Goal: Information Seeking & Learning: Browse casually

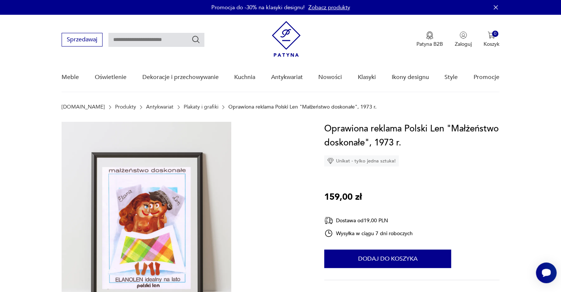
click at [184, 107] on link "Plakaty i grafiki" at bounding box center [201, 107] width 35 height 6
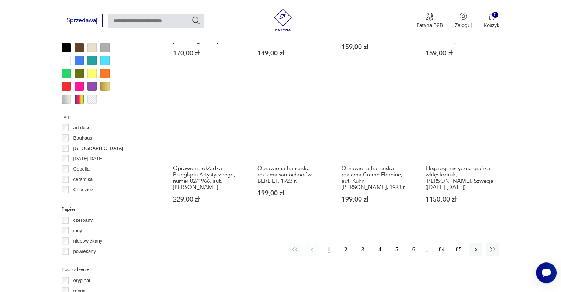
scroll to position [729, 0]
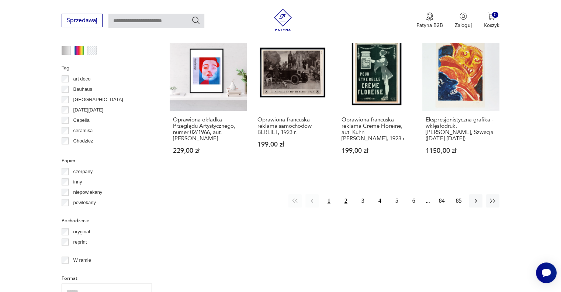
click at [342, 194] on button "2" at bounding box center [345, 200] width 13 height 13
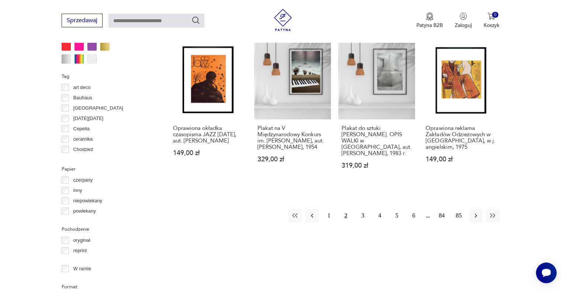
scroll to position [775, 0]
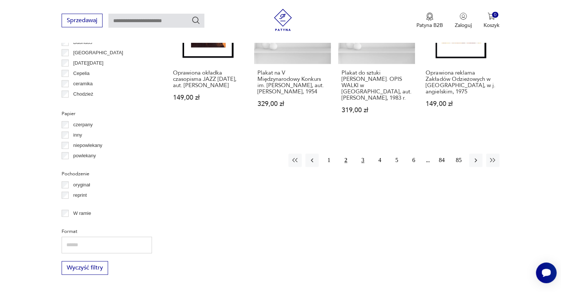
click at [360, 156] on button "3" at bounding box center [362, 159] width 13 height 13
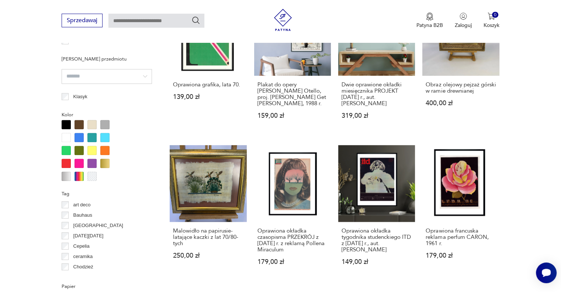
scroll to position [689, 0]
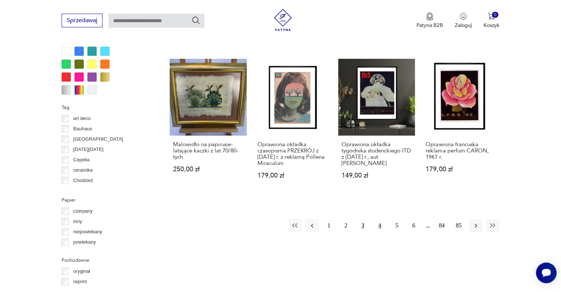
click at [377, 230] on button "4" at bounding box center [379, 225] width 13 height 13
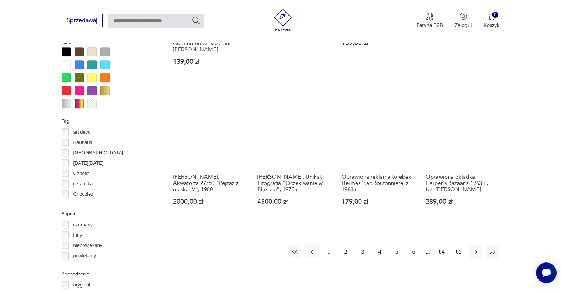
scroll to position [690, 0]
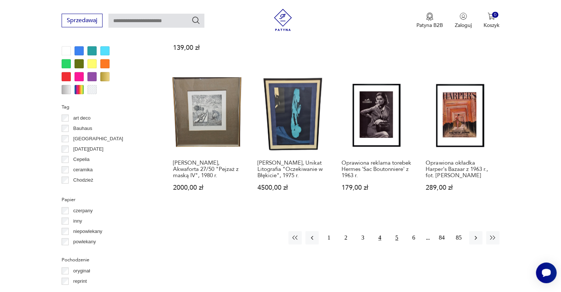
click at [397, 231] on button "5" at bounding box center [396, 237] width 13 height 13
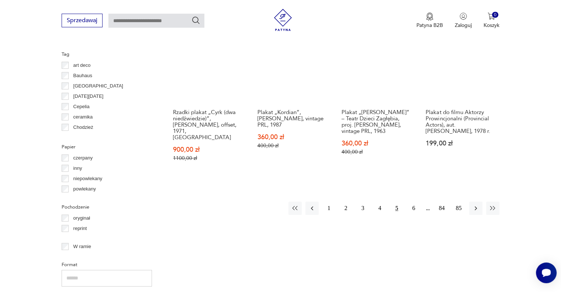
scroll to position [778, 0]
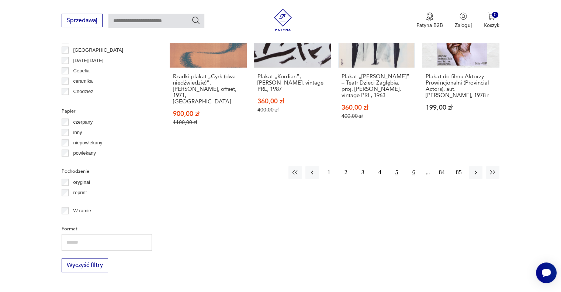
click at [413, 167] on button "6" at bounding box center [413, 171] width 13 height 13
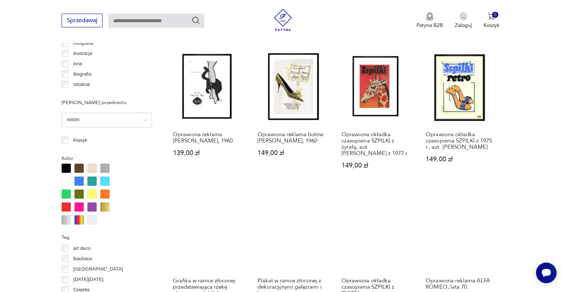
scroll to position [689, 0]
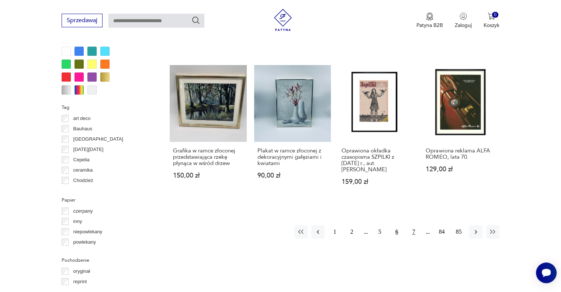
click at [411, 230] on button "7" at bounding box center [413, 231] width 13 height 13
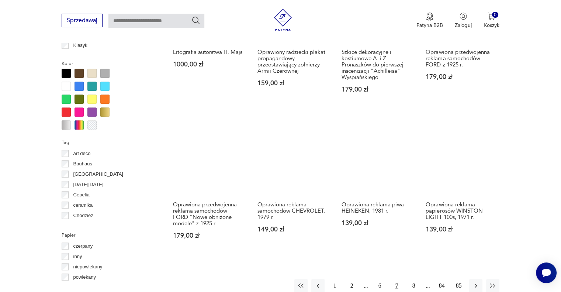
scroll to position [690, 0]
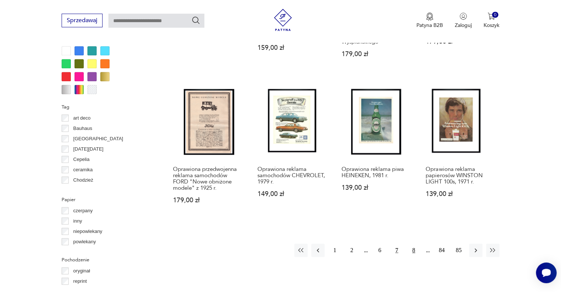
click at [411, 243] on button "8" at bounding box center [413, 249] width 13 height 13
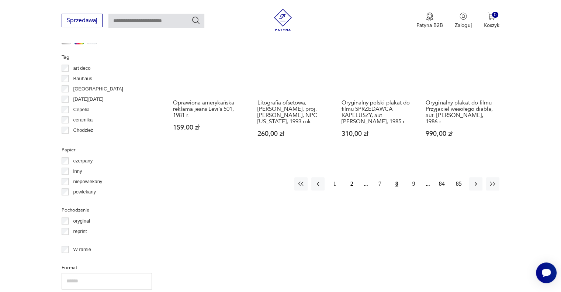
scroll to position [775, 0]
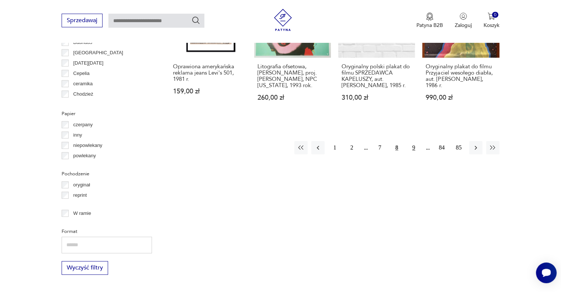
click at [414, 141] on button "9" at bounding box center [413, 147] width 13 height 13
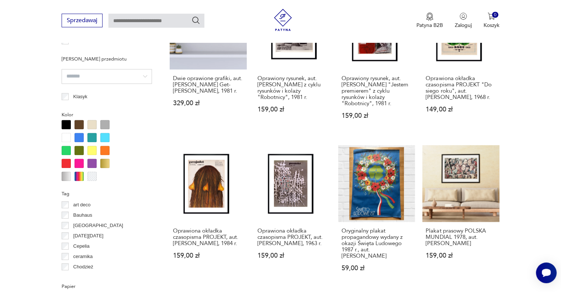
scroll to position [689, 0]
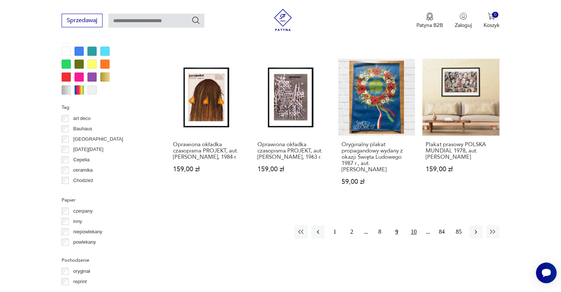
click at [413, 231] on button "10" at bounding box center [413, 231] width 13 height 13
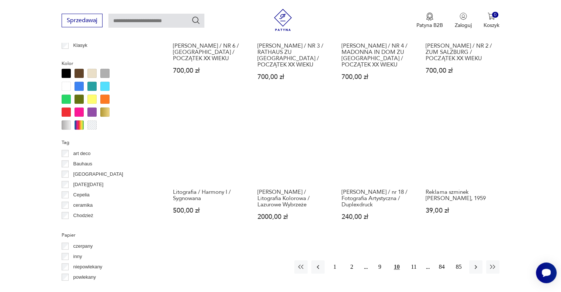
scroll to position [690, 0]
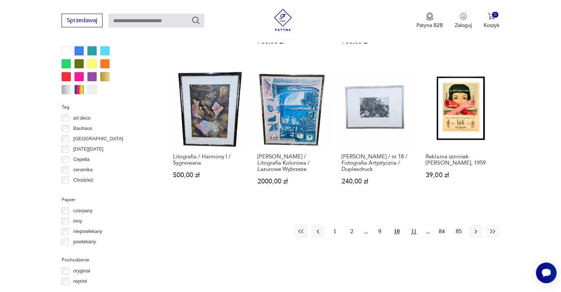
click at [413, 224] on button "11" at bounding box center [413, 230] width 13 height 13
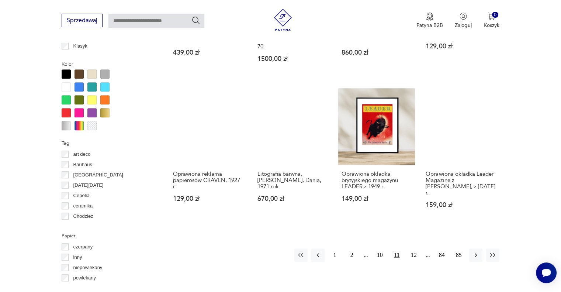
scroll to position [689, 0]
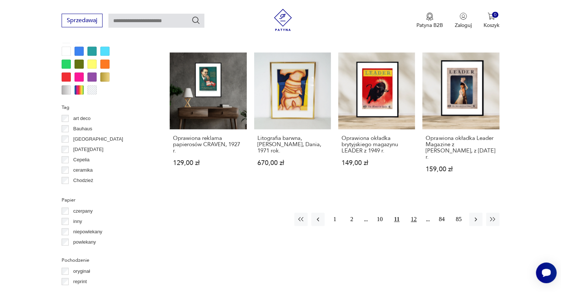
click at [410, 214] on button "12" at bounding box center [413, 218] width 13 height 13
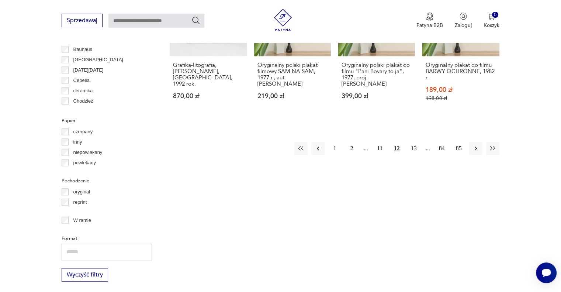
scroll to position [775, 0]
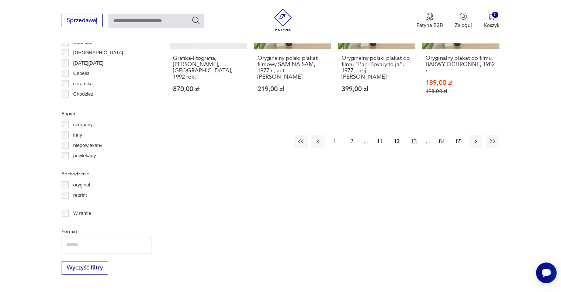
click at [413, 137] on button "13" at bounding box center [413, 141] width 13 height 13
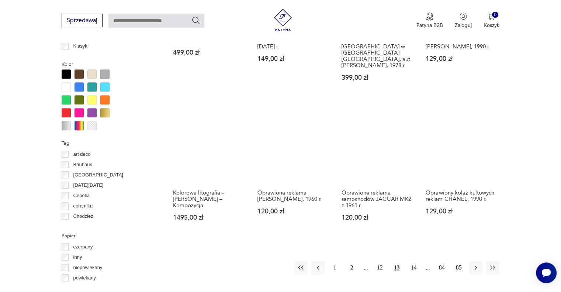
scroll to position [690, 0]
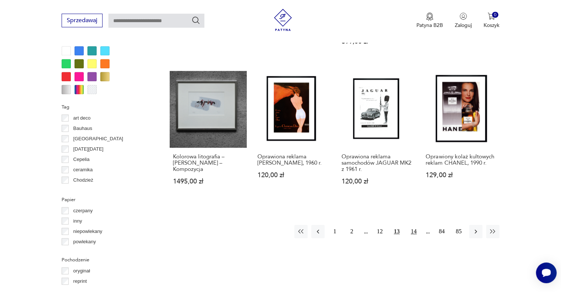
click at [413, 224] on button "14" at bounding box center [413, 230] width 13 height 13
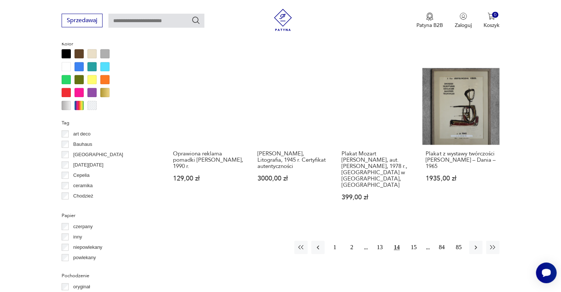
scroll to position [775, 0]
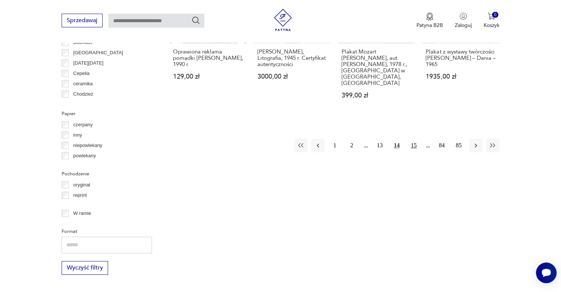
click at [412, 139] on button "15" at bounding box center [413, 145] width 13 height 13
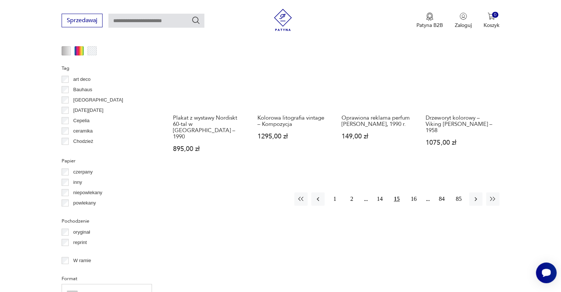
scroll to position [693, 0]
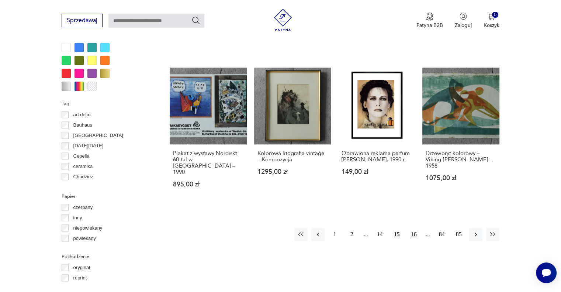
click at [412, 227] on button "16" at bounding box center [413, 233] width 13 height 13
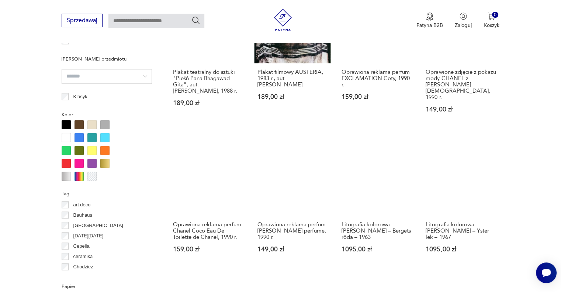
scroll to position [689, 0]
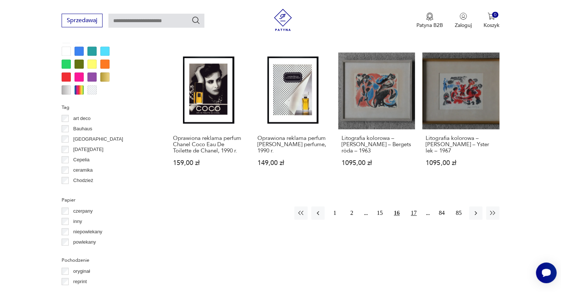
click at [414, 207] on button "17" at bounding box center [413, 212] width 13 height 13
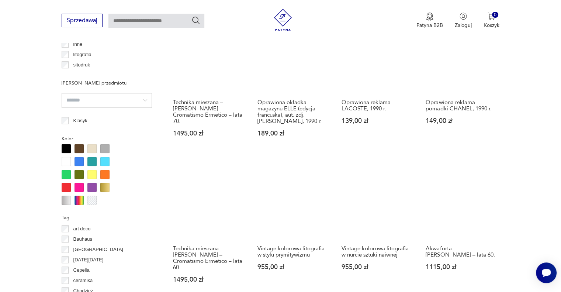
scroll to position [690, 0]
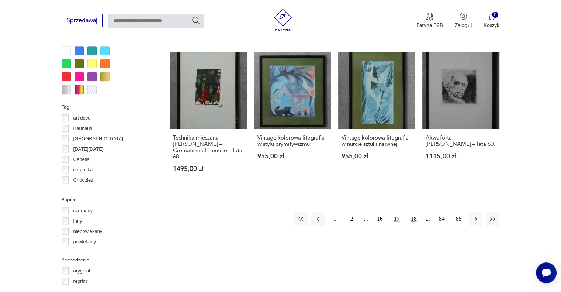
click at [414, 212] on button "18" at bounding box center [413, 218] width 13 height 13
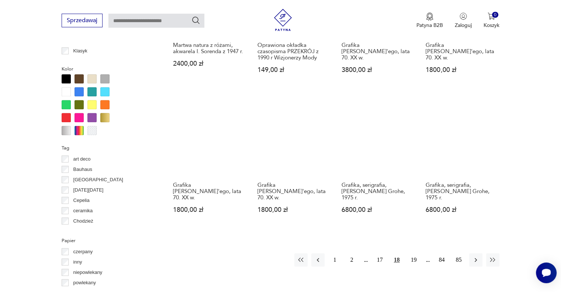
scroll to position [689, 0]
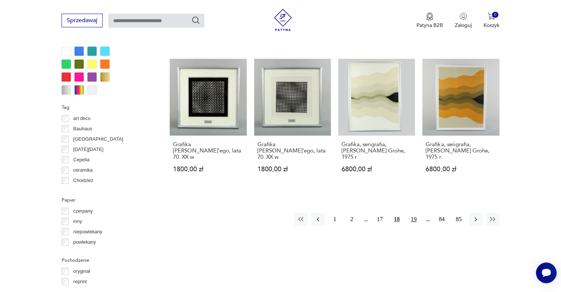
click at [412, 212] on button "19" at bounding box center [413, 218] width 13 height 13
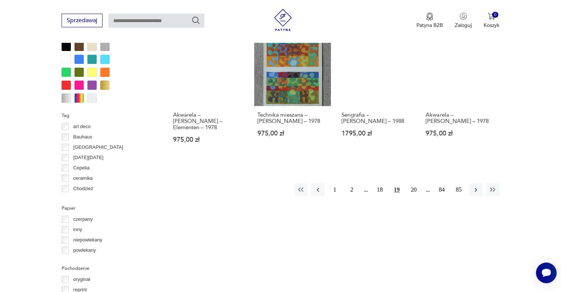
scroll to position [690, 0]
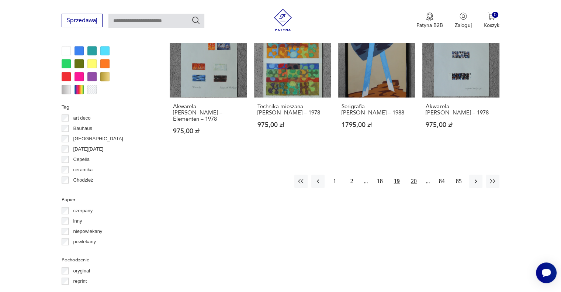
click at [408, 182] on button "20" at bounding box center [413, 180] width 13 height 13
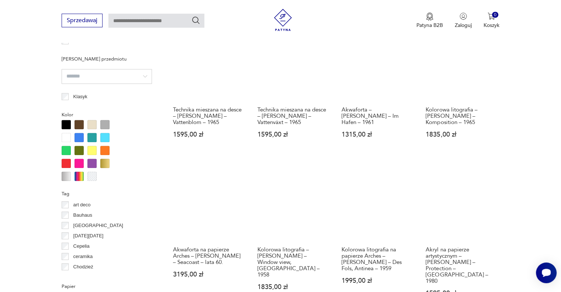
scroll to position [689, 0]
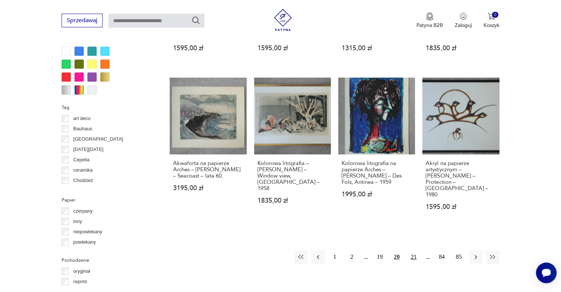
click at [413, 250] on button "21" at bounding box center [413, 256] width 13 height 13
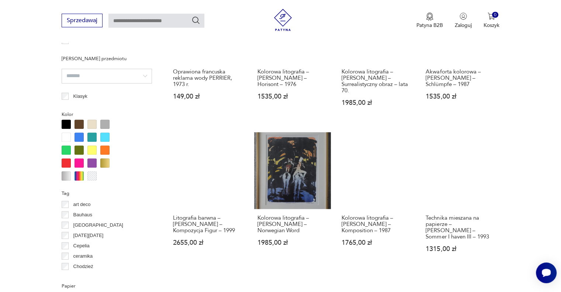
scroll to position [690, 0]
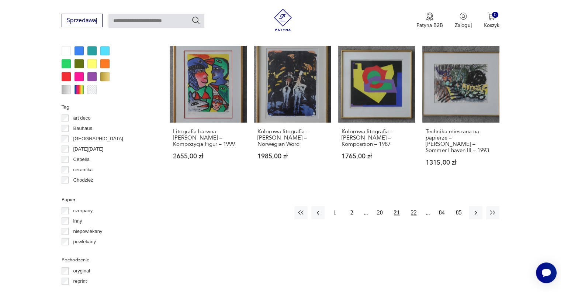
click at [410, 206] on button "22" at bounding box center [413, 212] width 13 height 13
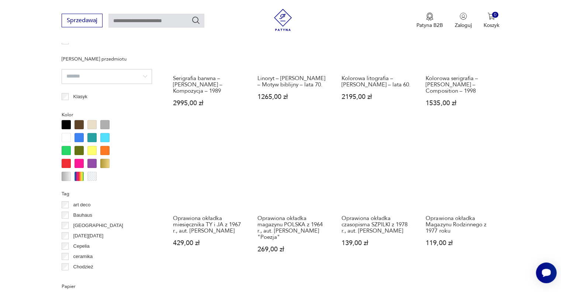
scroll to position [689, 0]
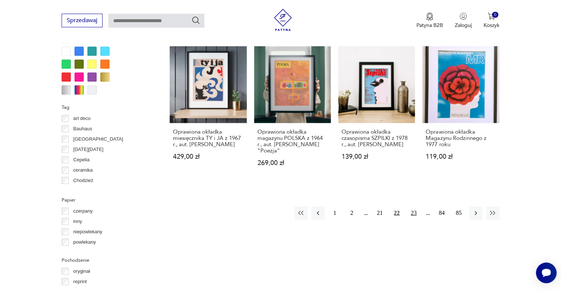
click at [409, 215] on button "23" at bounding box center [413, 212] width 13 height 13
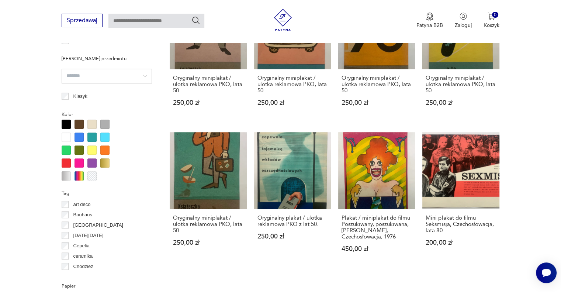
scroll to position [690, 0]
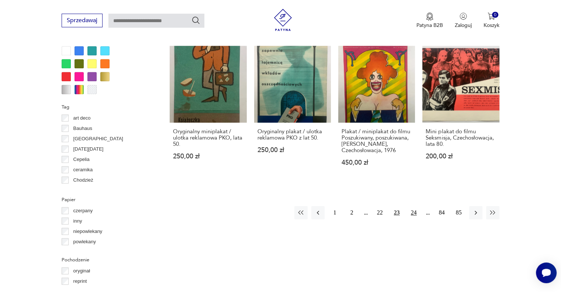
click at [412, 211] on button "24" at bounding box center [413, 212] width 13 height 13
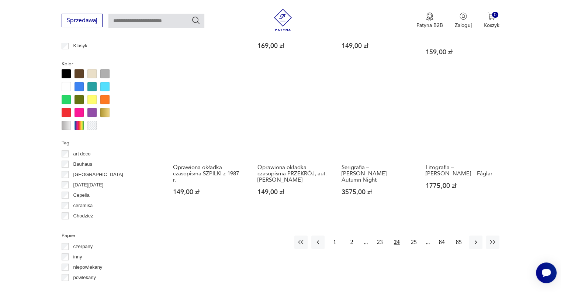
scroll to position [689, 0]
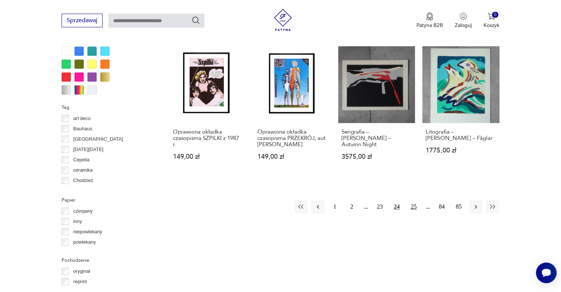
click at [410, 207] on button "25" at bounding box center [413, 206] width 13 height 13
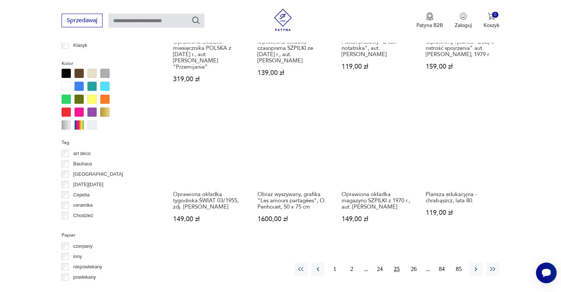
scroll to position [690, 0]
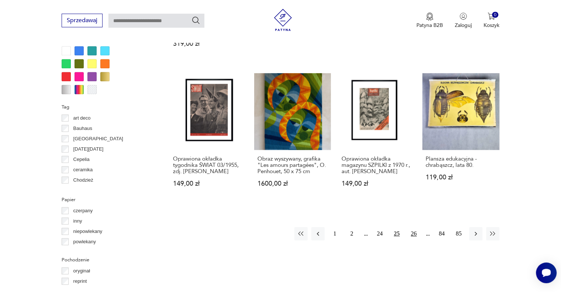
click at [415, 227] on button "26" at bounding box center [413, 233] width 13 height 13
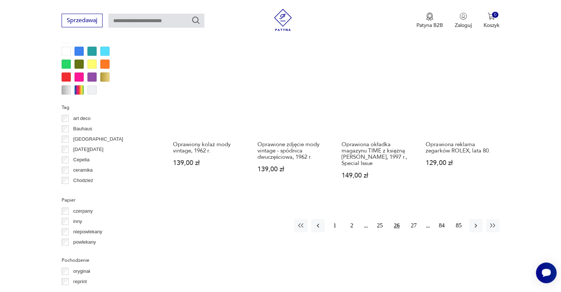
scroll to position [775, 0]
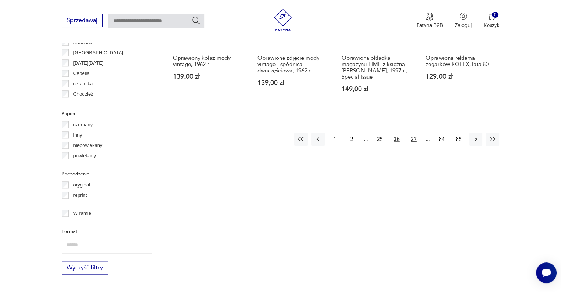
click at [410, 135] on button "27" at bounding box center [413, 138] width 13 height 13
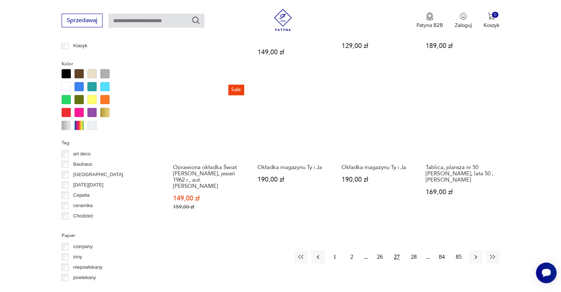
scroll to position [690, 0]
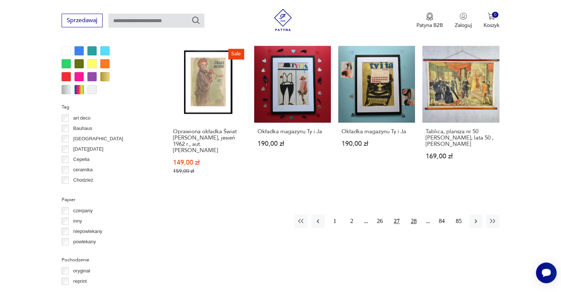
click at [409, 220] on button "28" at bounding box center [413, 220] width 13 height 13
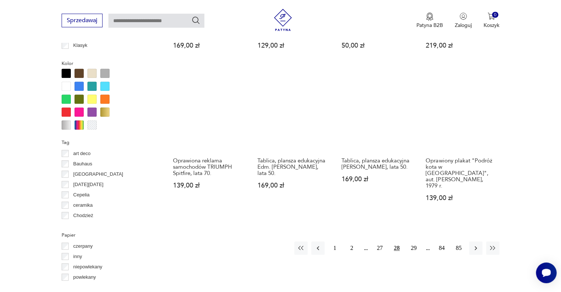
scroll to position [689, 0]
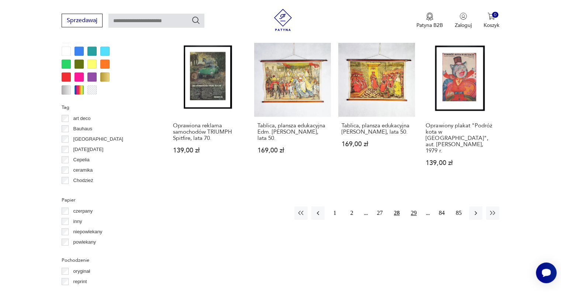
click at [414, 206] on button "29" at bounding box center [413, 212] width 13 height 13
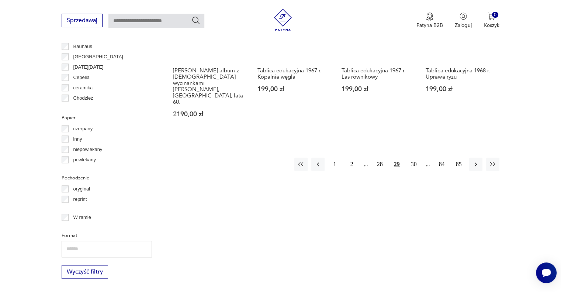
scroll to position [775, 0]
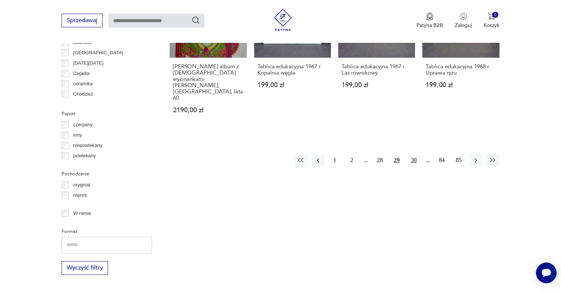
click at [416, 153] on button "30" at bounding box center [413, 159] width 13 height 13
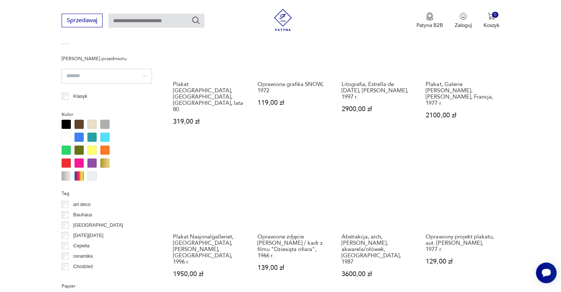
scroll to position [690, 0]
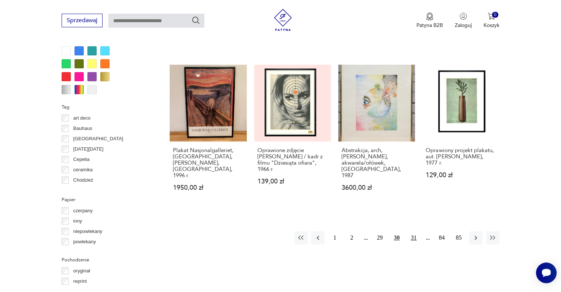
click at [411, 231] on button "31" at bounding box center [413, 237] width 13 height 13
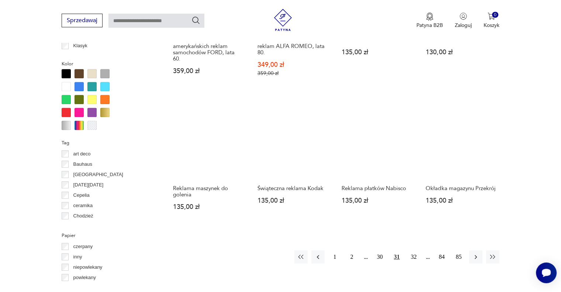
scroll to position [689, 0]
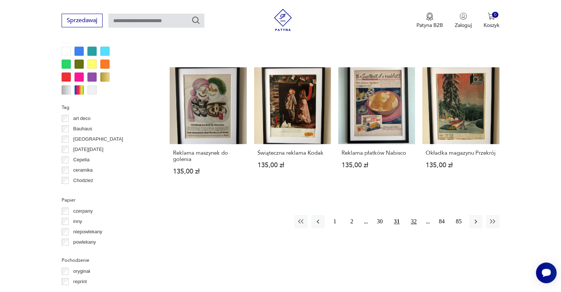
click at [410, 215] on button "32" at bounding box center [413, 221] width 13 height 13
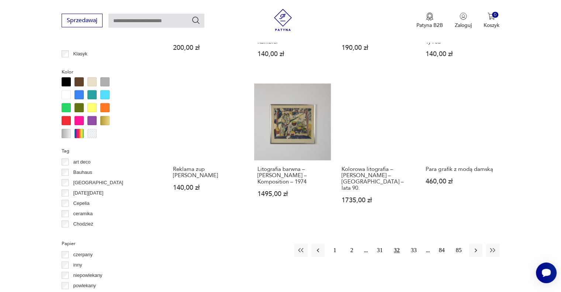
scroll to position [690, 0]
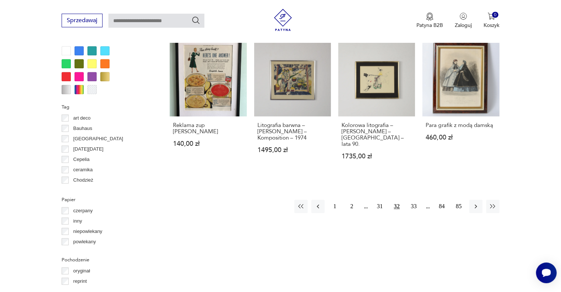
click at [405, 199] on div "1 2 31 32 33 84 85" at bounding box center [396, 205] width 205 height 13
click at [411, 199] on button "33" at bounding box center [413, 205] width 13 height 13
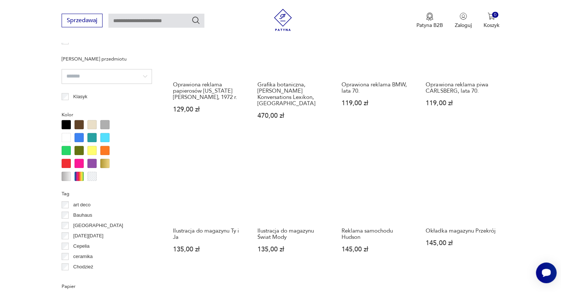
scroll to position [689, 0]
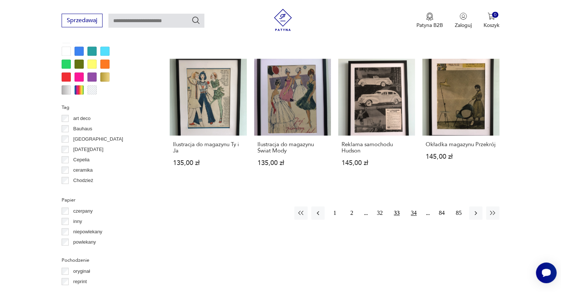
click at [414, 206] on button "34" at bounding box center [413, 212] width 13 height 13
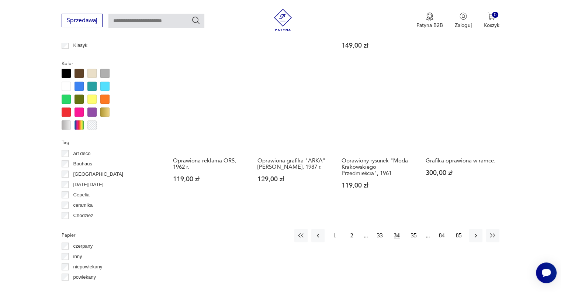
scroll to position [690, 0]
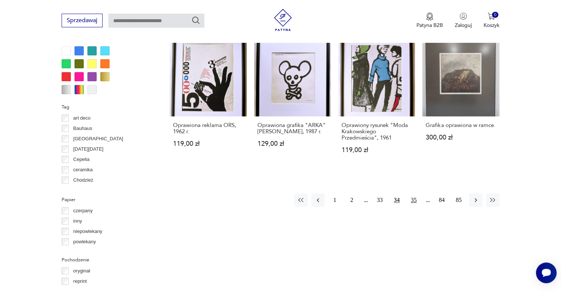
click at [414, 199] on button "35" at bounding box center [413, 199] width 13 height 13
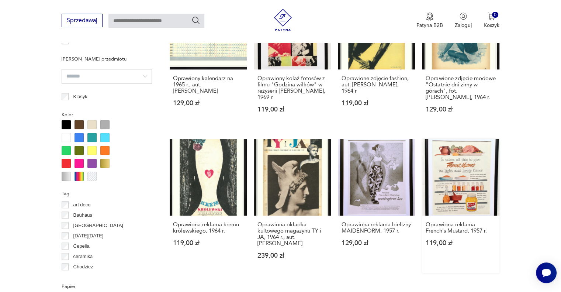
scroll to position [689, 0]
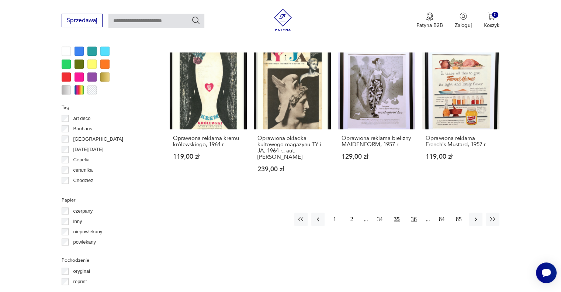
click at [415, 215] on button "36" at bounding box center [413, 218] width 13 height 13
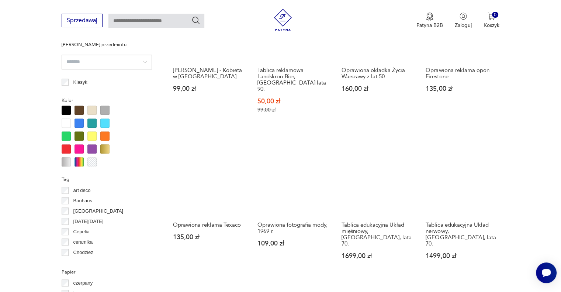
scroll to position [690, 0]
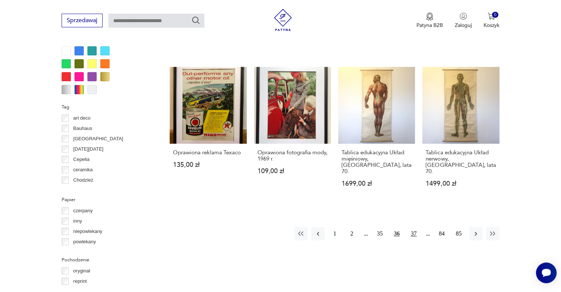
click at [414, 227] on button "37" at bounding box center [413, 233] width 13 height 13
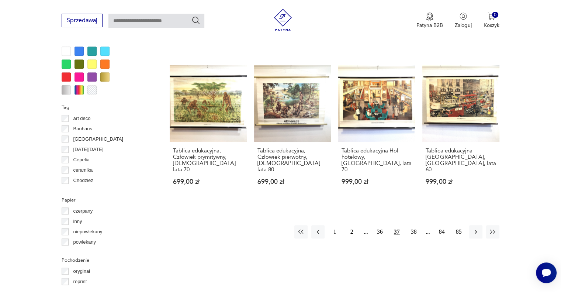
scroll to position [775, 0]
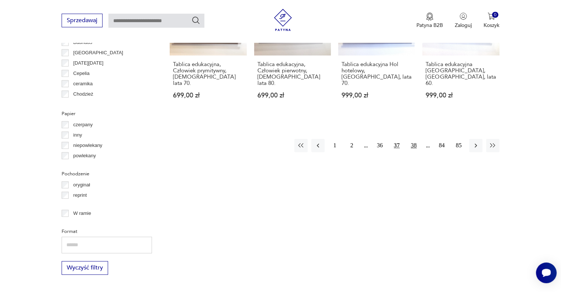
click at [413, 139] on button "38" at bounding box center [413, 145] width 13 height 13
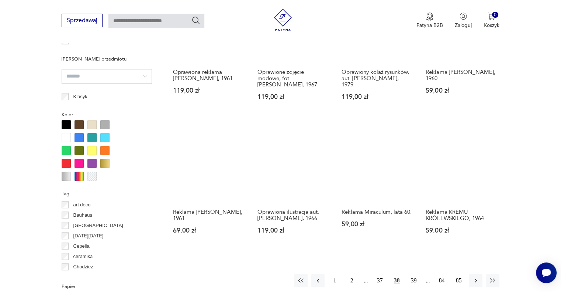
scroll to position [689, 0]
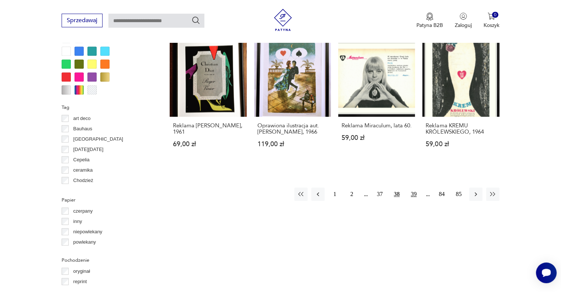
click at [414, 196] on button "39" at bounding box center [413, 193] width 13 height 13
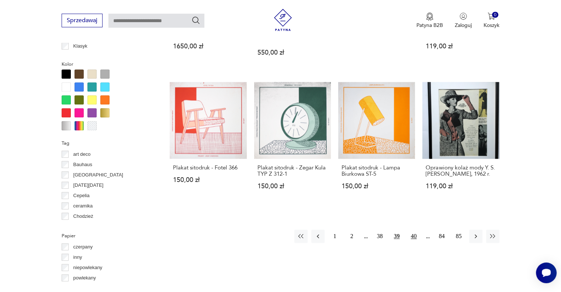
scroll to position [690, 0]
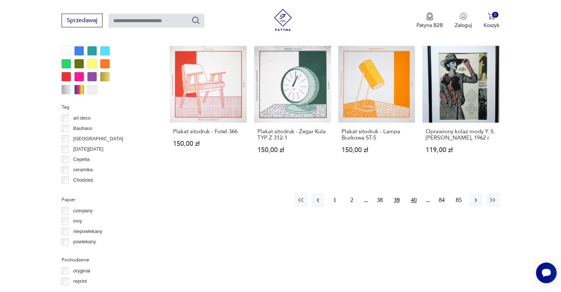
click at [412, 193] on button "40" at bounding box center [413, 199] width 13 height 13
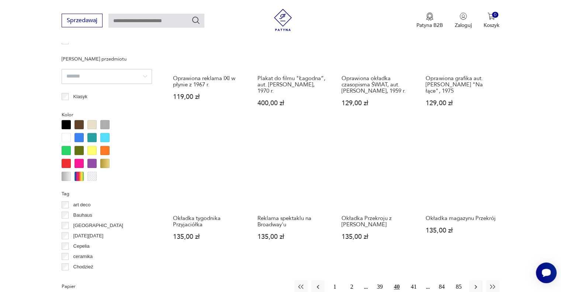
scroll to position [689, 0]
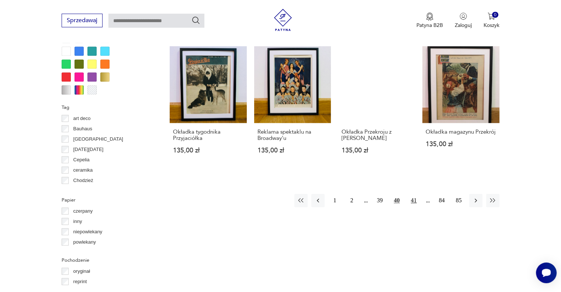
click at [412, 198] on button "41" at bounding box center [413, 200] width 13 height 13
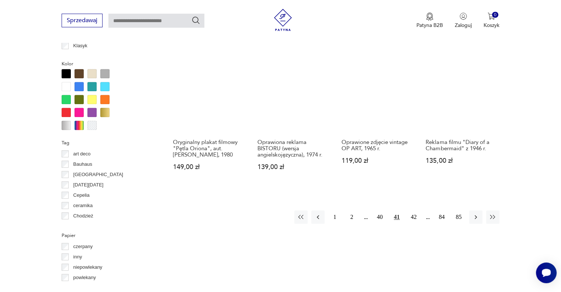
scroll to position [690, 0]
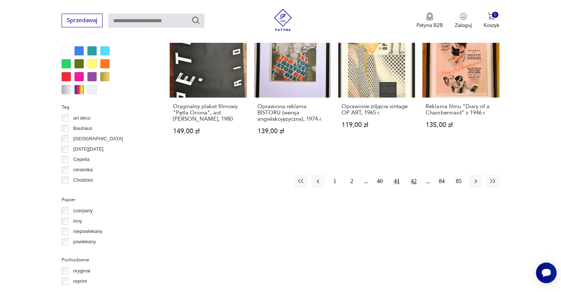
click at [415, 181] on button "42" at bounding box center [413, 180] width 13 height 13
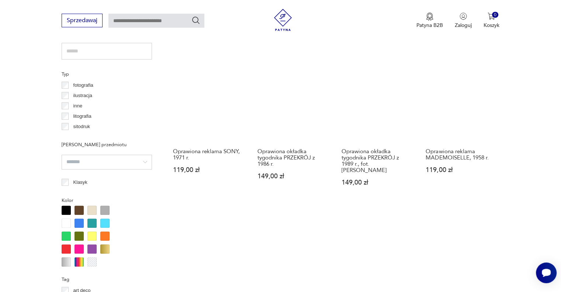
scroll to position [603, 0]
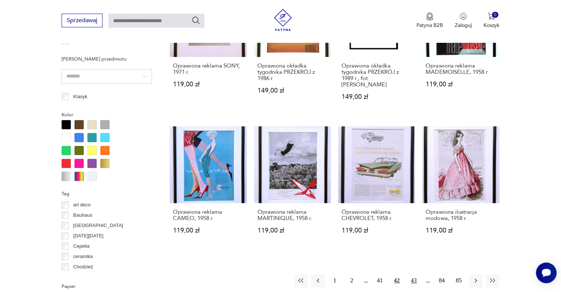
click at [415, 274] on button "43" at bounding box center [413, 279] width 13 height 13
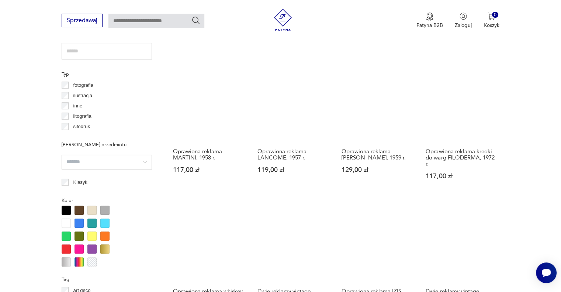
scroll to position [603, 0]
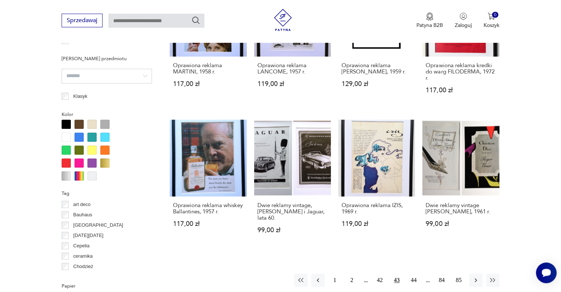
drag, startPoint x: 504, startPoint y: 147, endPoint x: 524, endPoint y: 171, distance: 30.9
click at [524, 171] on section "Filtruj produkty Cena MIN MAX OK Promocja Datowanie OK Kraj pochodzenia Polska …" at bounding box center [280, 81] width 561 height 801
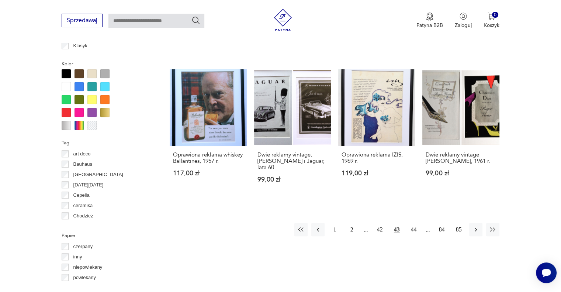
scroll to position [690, 0]
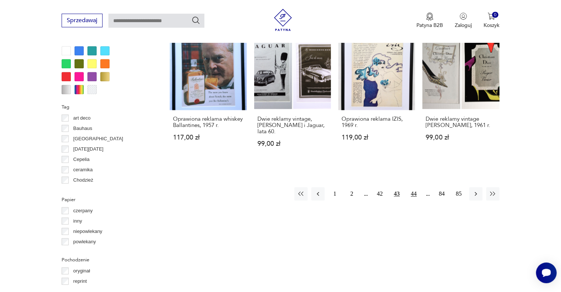
click at [415, 199] on button "44" at bounding box center [413, 193] width 13 height 13
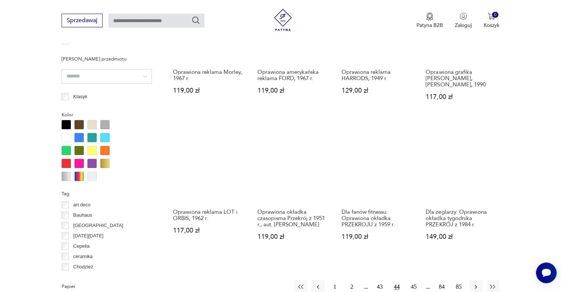
scroll to position [689, 0]
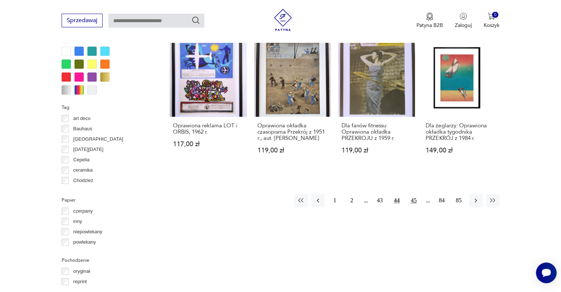
click at [411, 205] on button "45" at bounding box center [413, 200] width 13 height 13
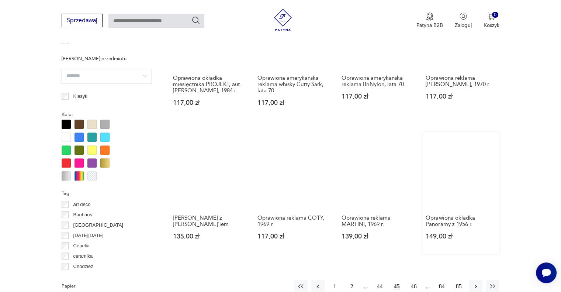
scroll to position [690, 0]
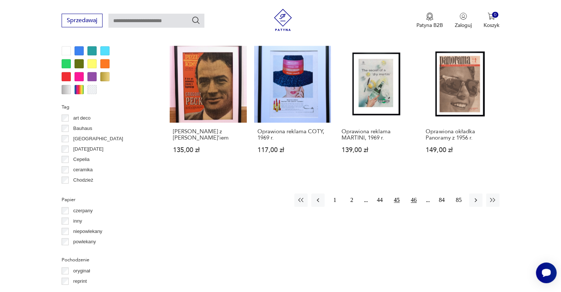
click at [411, 196] on button "46" at bounding box center [413, 199] width 13 height 13
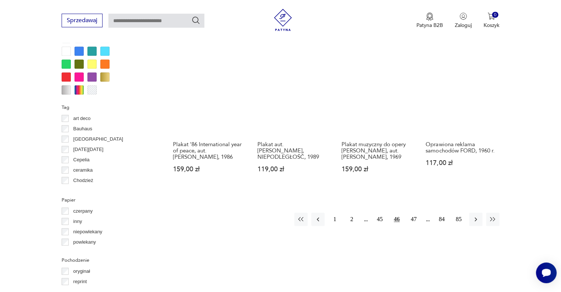
scroll to position [775, 0]
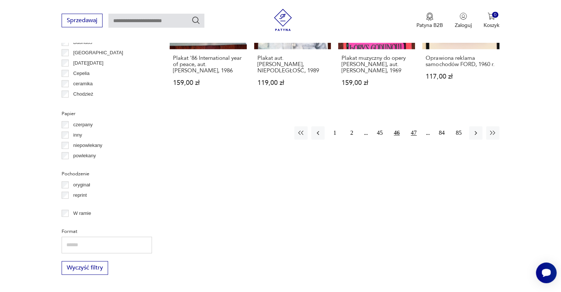
click at [413, 126] on button "47" at bounding box center [413, 132] width 13 height 13
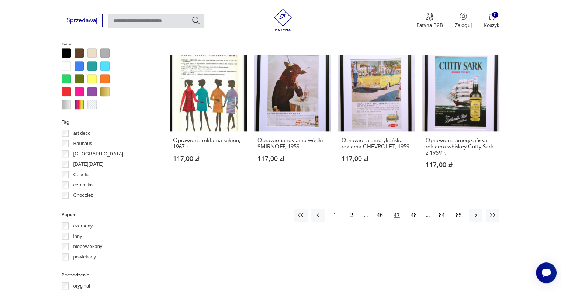
scroll to position [689, 0]
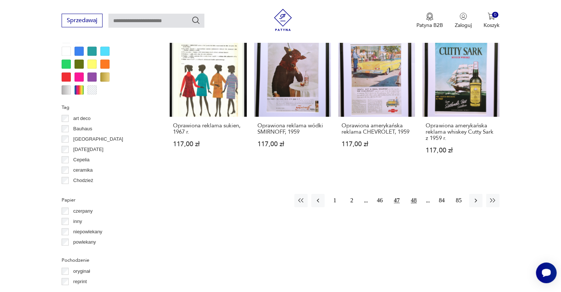
click at [417, 200] on button "48" at bounding box center [413, 200] width 13 height 13
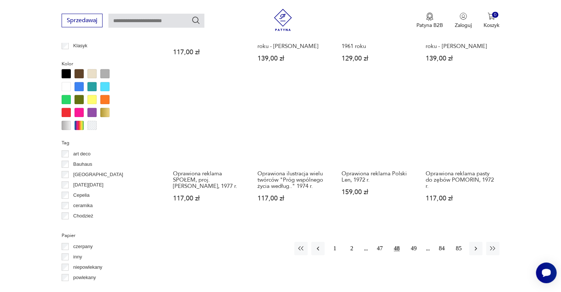
scroll to position [690, 0]
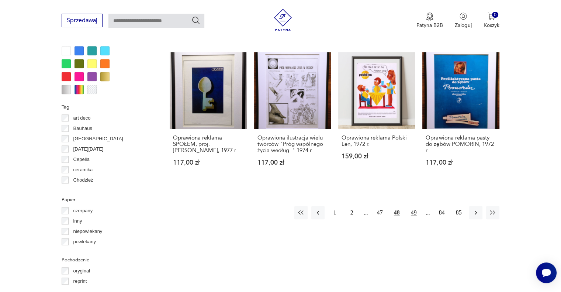
click at [409, 206] on button "49" at bounding box center [413, 212] width 13 height 13
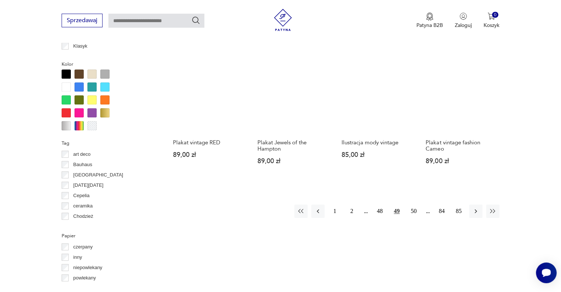
scroll to position [689, 0]
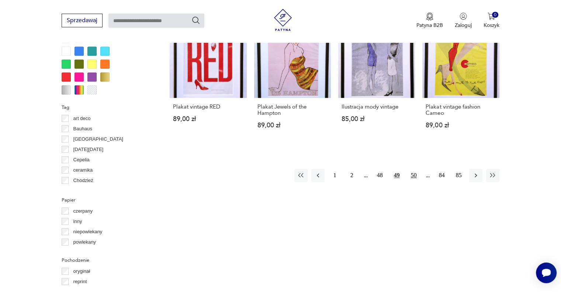
click at [414, 174] on button "50" at bounding box center [413, 174] width 13 height 13
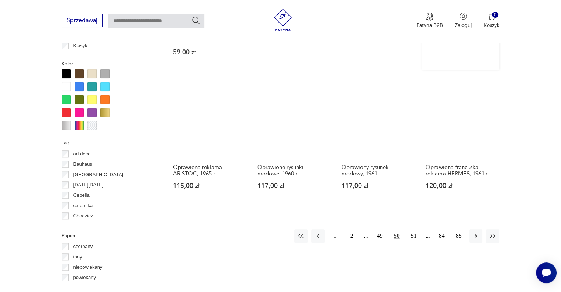
scroll to position [690, 0]
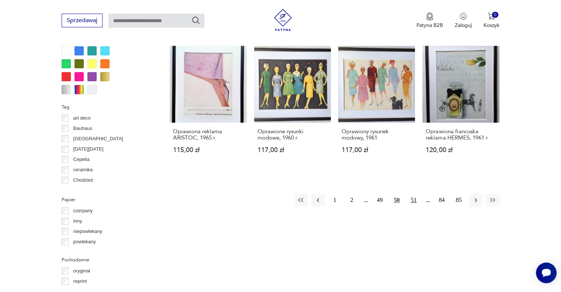
click at [412, 197] on button "51" at bounding box center [413, 199] width 13 height 13
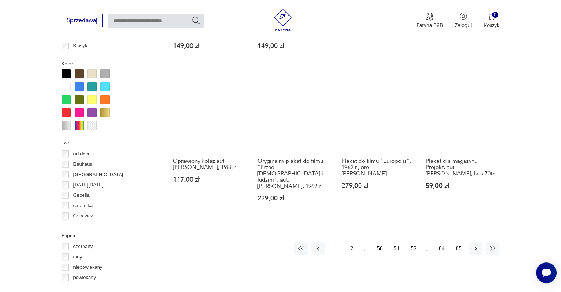
scroll to position [689, 0]
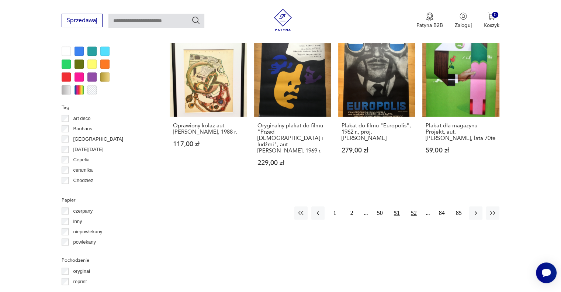
click at [409, 206] on button "52" at bounding box center [413, 212] width 13 height 13
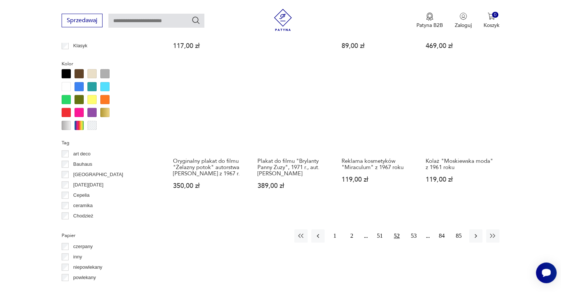
scroll to position [690, 0]
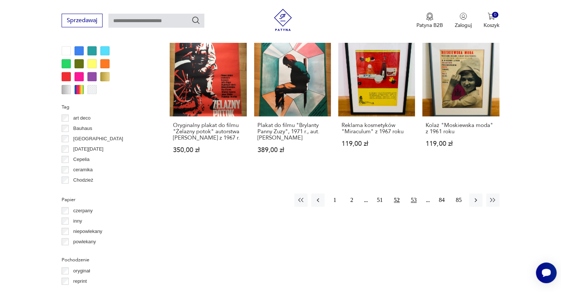
click at [415, 202] on button "53" at bounding box center [413, 199] width 13 height 13
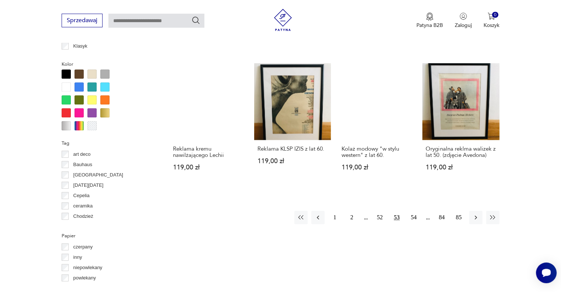
scroll to position [689, 0]
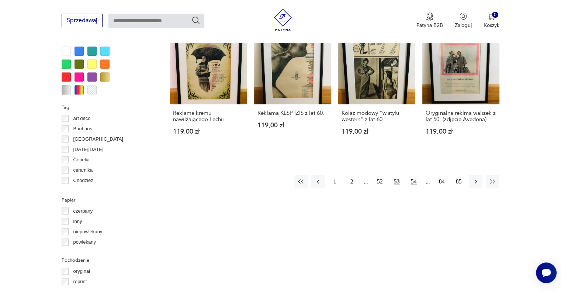
click at [415, 182] on button "54" at bounding box center [413, 181] width 13 height 13
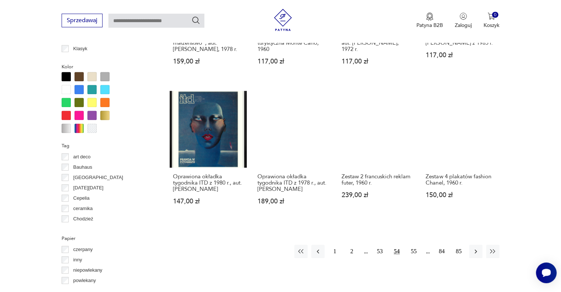
scroll to position [687, 0]
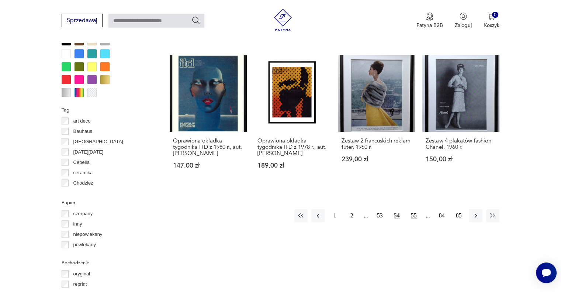
click at [412, 209] on button "55" at bounding box center [413, 215] width 13 height 13
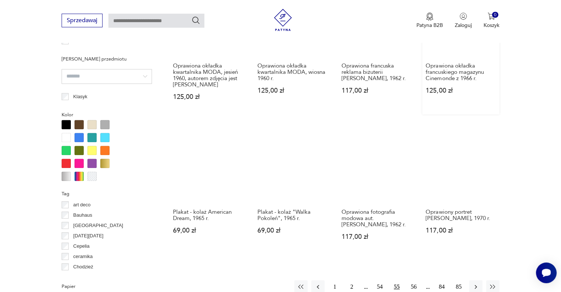
scroll to position [689, 0]
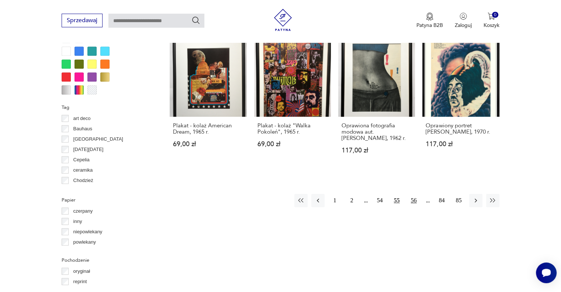
click at [417, 201] on button "56" at bounding box center [413, 200] width 13 height 13
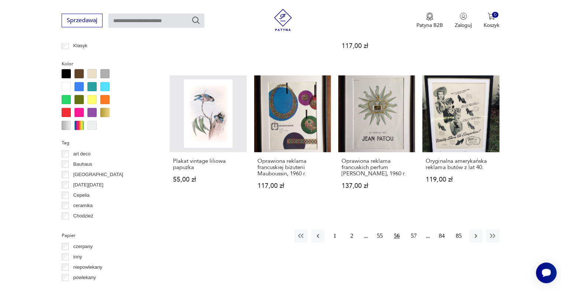
scroll to position [690, 0]
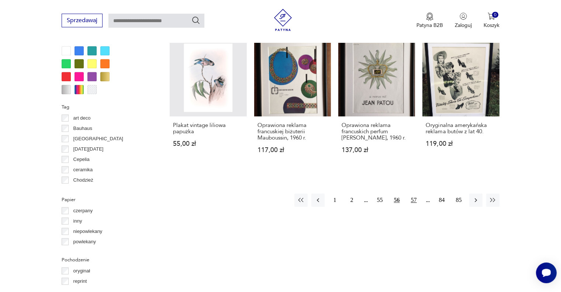
click at [411, 195] on button "57" at bounding box center [413, 199] width 13 height 13
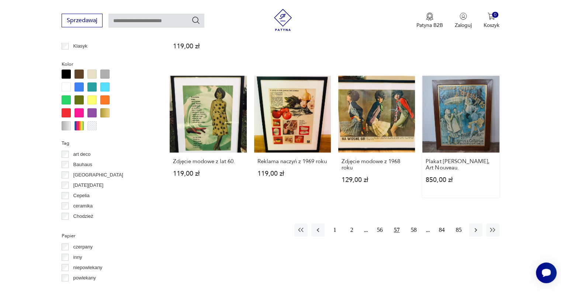
scroll to position [689, 0]
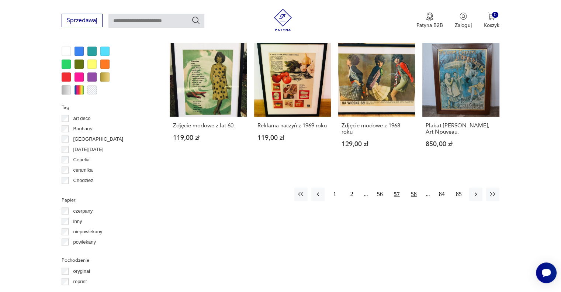
click at [409, 196] on button "58" at bounding box center [413, 193] width 13 height 13
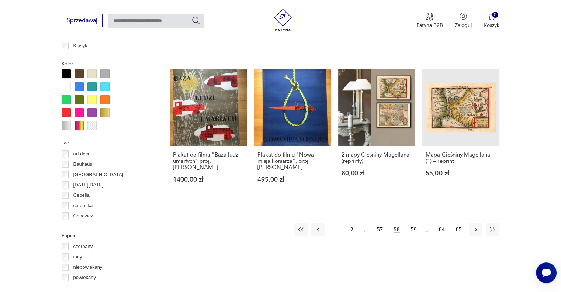
scroll to position [690, 0]
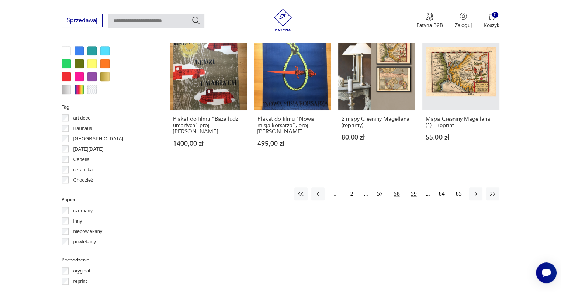
click at [414, 187] on button "59" at bounding box center [413, 193] width 13 height 13
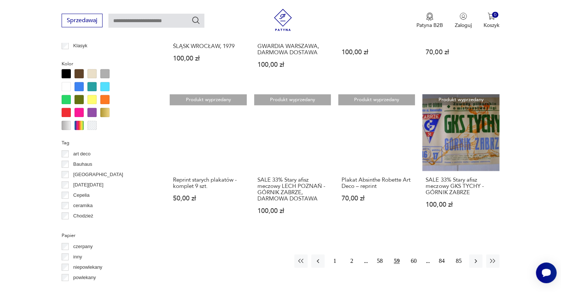
scroll to position [689, 0]
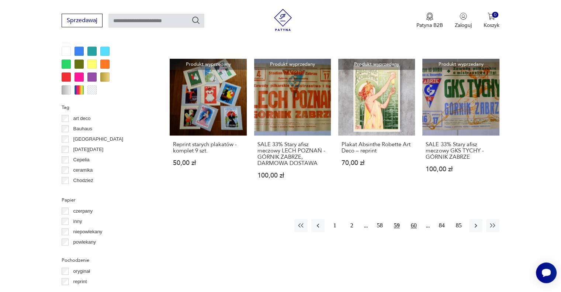
click at [414, 226] on button "60" at bounding box center [413, 225] width 13 height 13
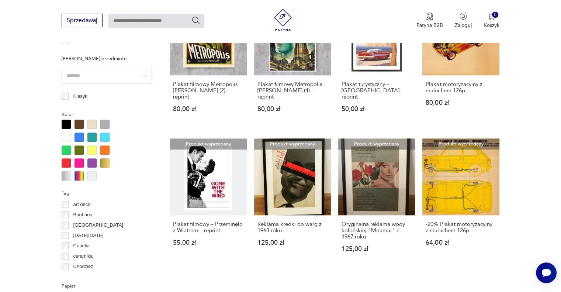
scroll to position [690, 0]
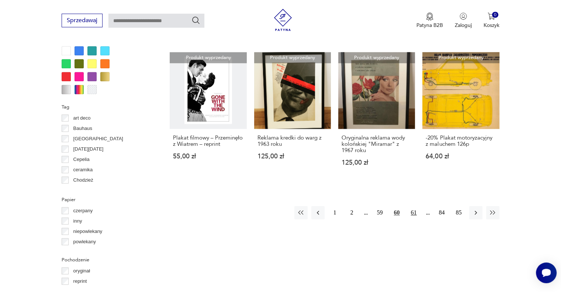
click at [413, 206] on button "61" at bounding box center [413, 212] width 13 height 13
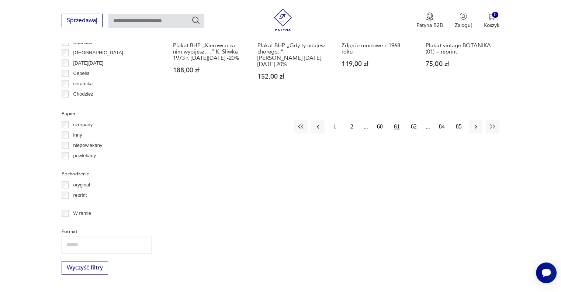
scroll to position [689, 0]
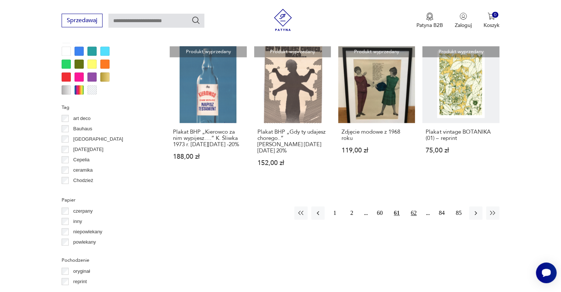
click at [413, 206] on button "62" at bounding box center [413, 212] width 13 height 13
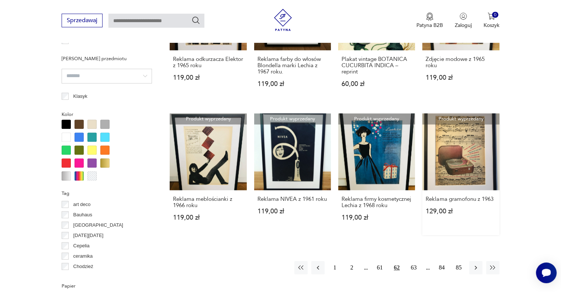
scroll to position [690, 0]
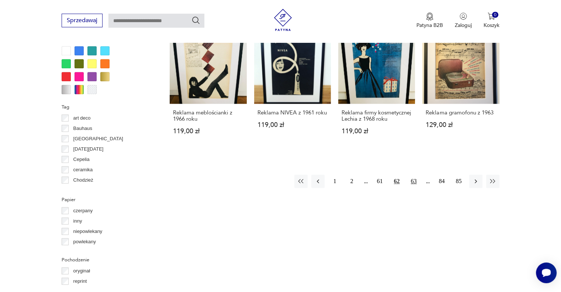
click at [417, 182] on button "63" at bounding box center [413, 180] width 13 height 13
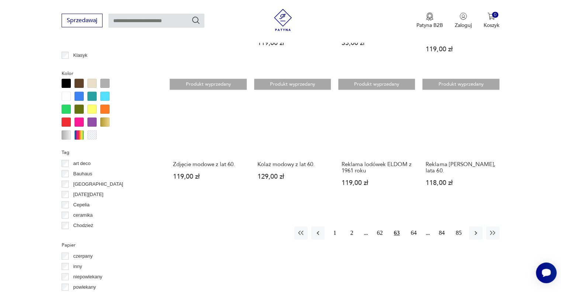
scroll to position [653, 0]
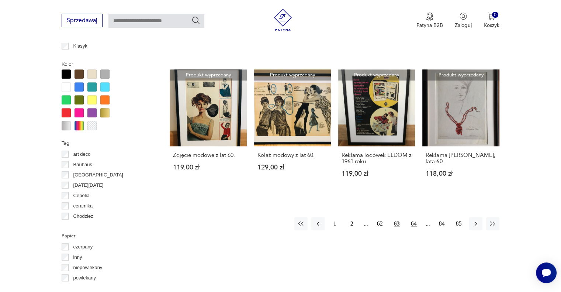
click at [413, 219] on button "64" at bounding box center [413, 223] width 13 height 13
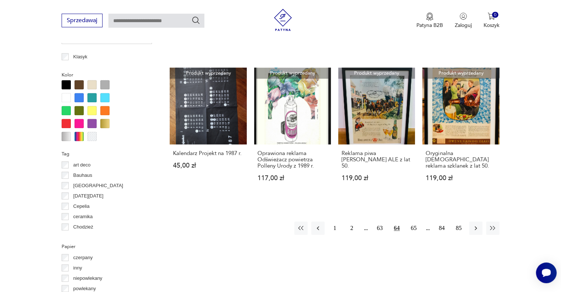
scroll to position [561, 0]
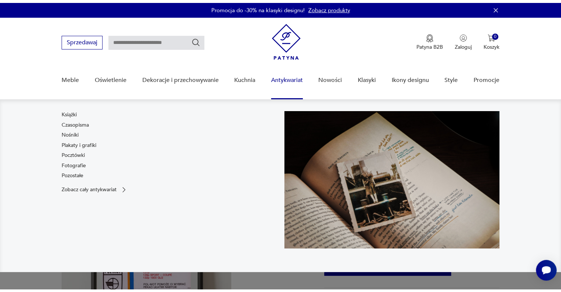
scroll to position [86, 0]
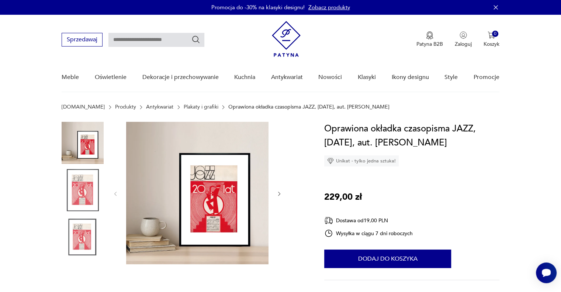
click at [81, 192] on img at bounding box center [83, 190] width 42 height 42
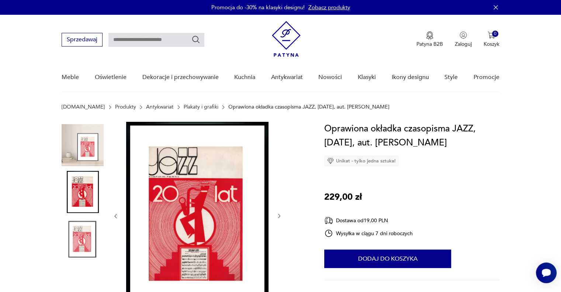
click at [206, 207] on img at bounding box center [197, 215] width 142 height 187
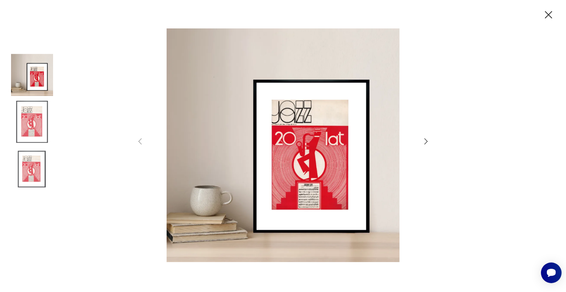
click at [26, 158] on img at bounding box center [32, 169] width 42 height 42
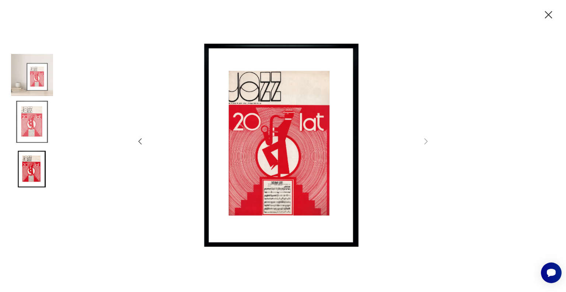
click at [551, 16] on icon "button" at bounding box center [548, 14] width 13 height 13
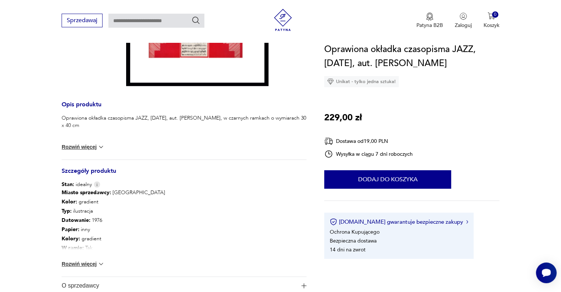
scroll to position [258, 0]
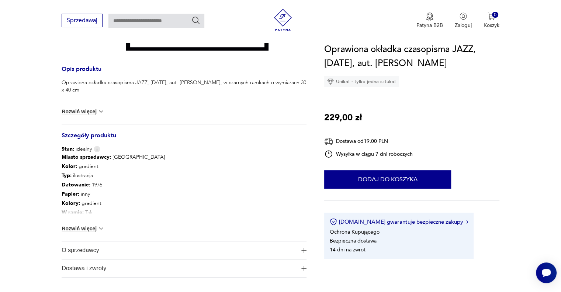
click at [92, 228] on button "Rozwiń więcej" at bounding box center [83, 227] width 43 height 7
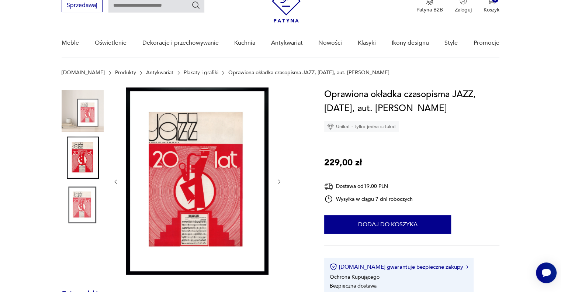
scroll to position [0, 0]
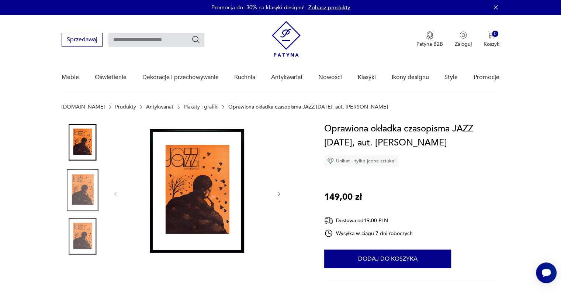
click at [74, 189] on img at bounding box center [83, 190] width 42 height 42
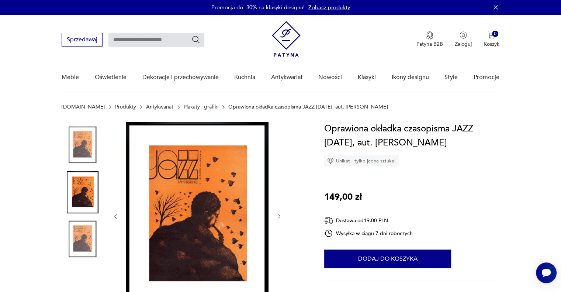
click at [76, 223] on img at bounding box center [83, 239] width 42 height 42
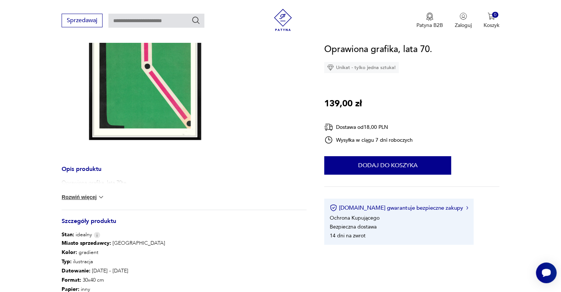
scroll to position [172, 0]
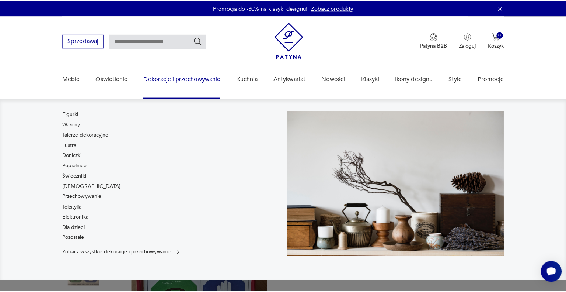
scroll to position [86, 0]
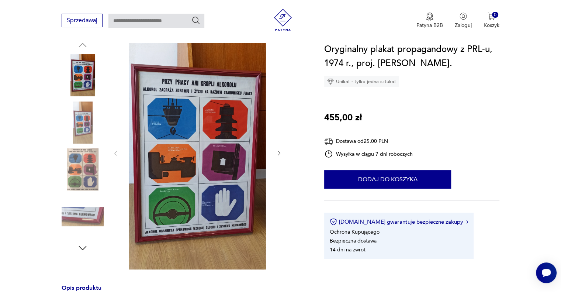
click at [212, 113] on img at bounding box center [197, 152] width 142 height 233
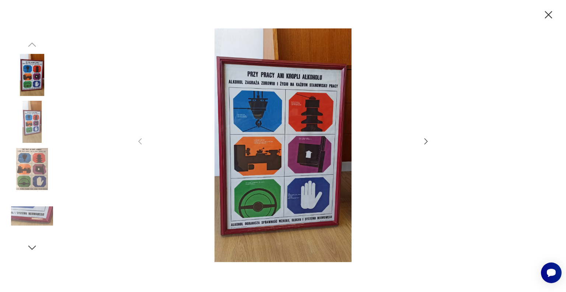
click at [421, 143] on div at bounding box center [283, 145] width 295 height 235
click at [422, 142] on icon "button" at bounding box center [426, 141] width 9 height 9
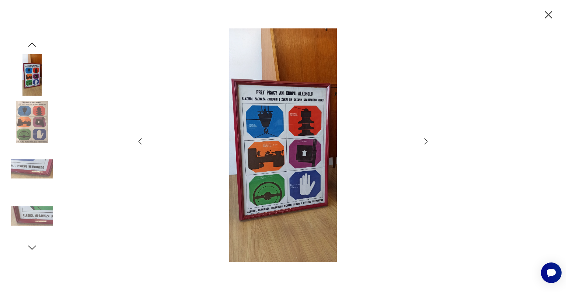
click at [422, 142] on icon "button" at bounding box center [426, 141] width 9 height 9
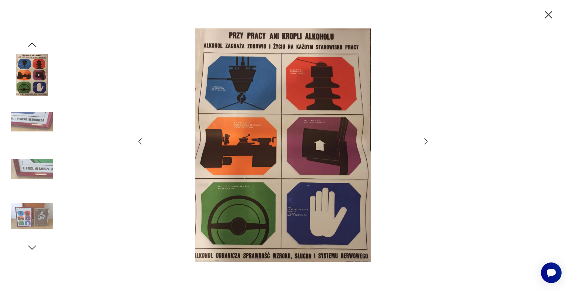
click at [422, 142] on icon "button" at bounding box center [426, 141] width 9 height 9
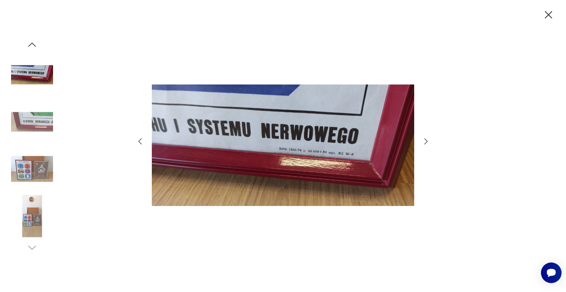
click at [422, 142] on icon "button" at bounding box center [426, 141] width 9 height 9
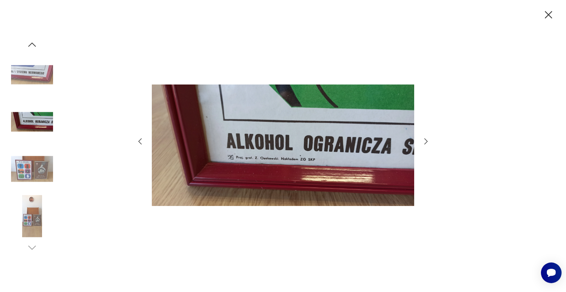
click at [422, 142] on icon "button" at bounding box center [426, 141] width 9 height 9
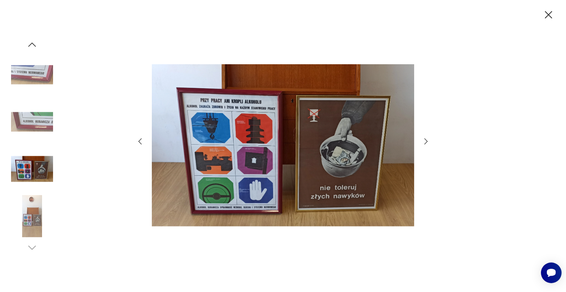
click at [422, 142] on icon "button" at bounding box center [426, 141] width 9 height 9
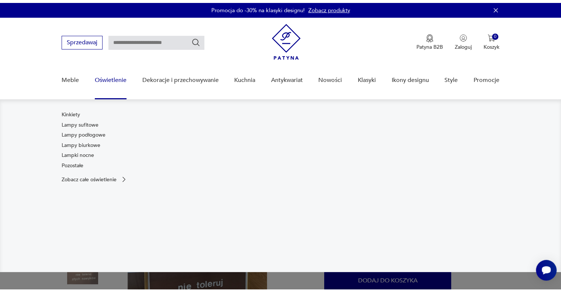
scroll to position [86, 0]
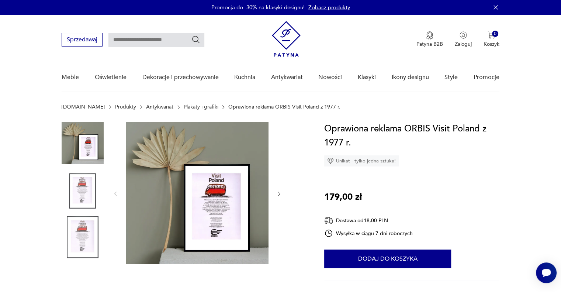
click at [234, 214] on img at bounding box center [197, 193] width 142 height 142
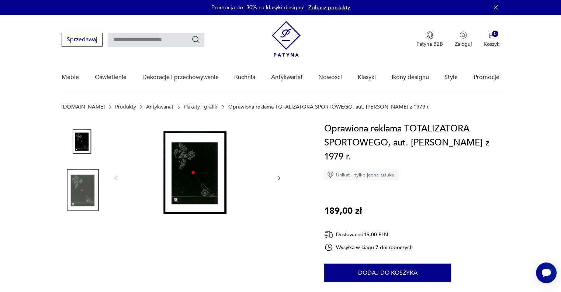
click at [199, 174] on img at bounding box center [197, 177] width 142 height 111
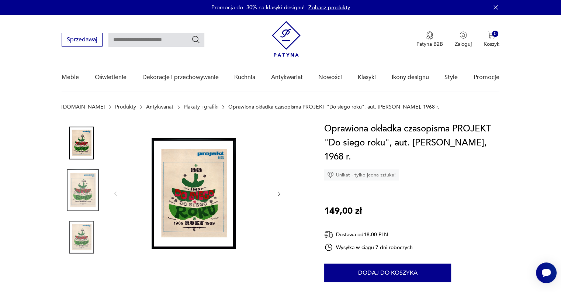
click at [200, 179] on img at bounding box center [197, 193] width 142 height 142
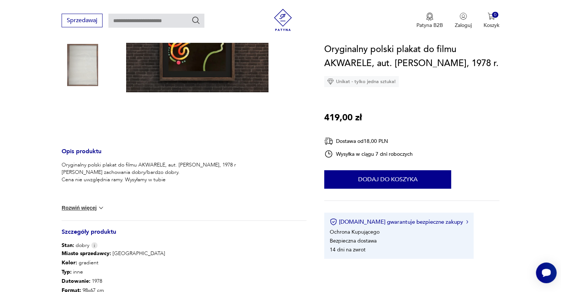
scroll to position [86, 0]
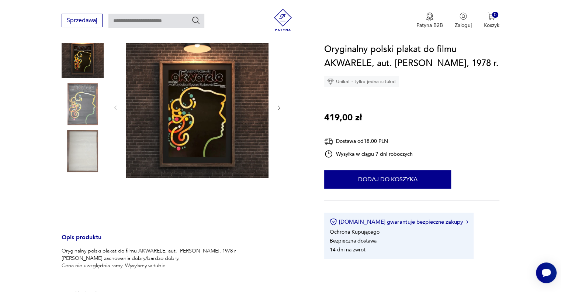
click at [84, 108] on img at bounding box center [83, 104] width 42 height 42
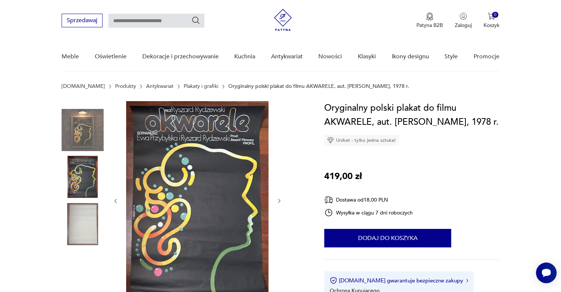
scroll to position [0, 0]
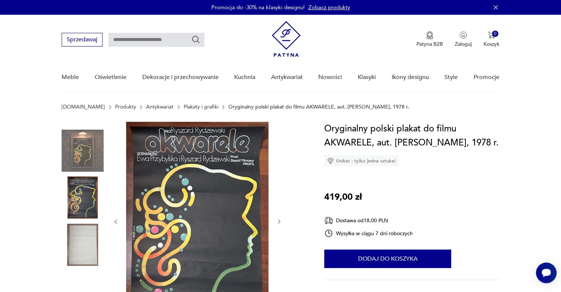
click at [82, 238] on img at bounding box center [83, 244] width 42 height 42
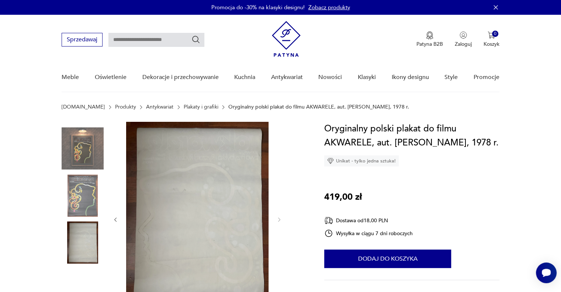
click at [83, 189] on img at bounding box center [83, 195] width 42 height 42
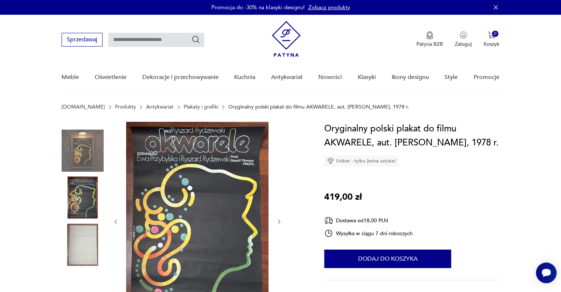
click at [82, 146] on img at bounding box center [83, 150] width 42 height 42
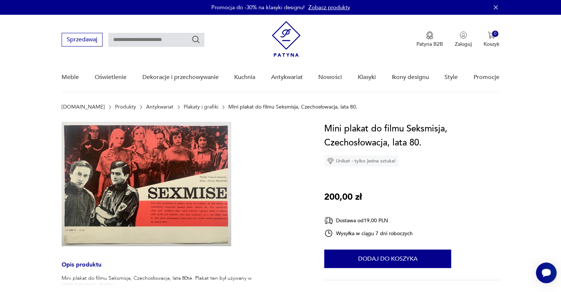
click at [127, 145] on img at bounding box center [147, 184] width 170 height 124
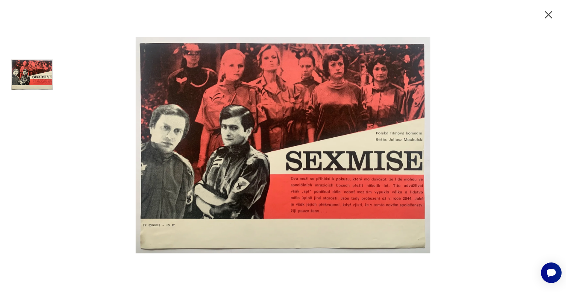
click at [545, 13] on icon "button" at bounding box center [548, 14] width 13 height 13
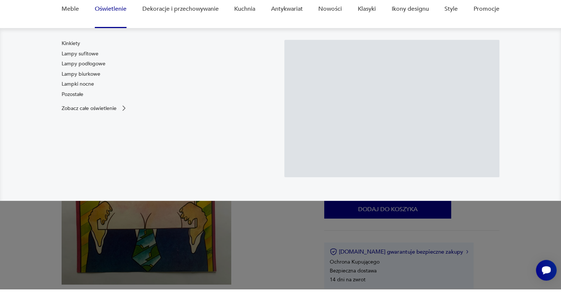
scroll to position [86, 0]
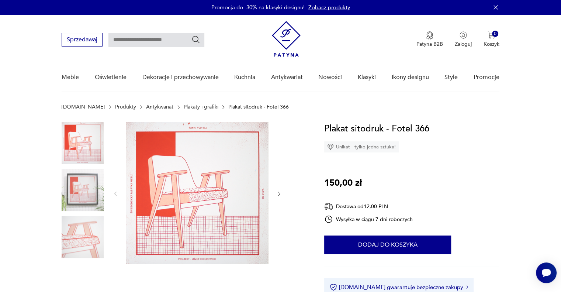
click at [86, 184] on img at bounding box center [83, 190] width 42 height 42
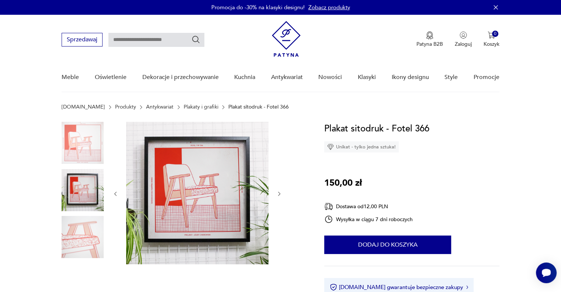
click at [74, 230] on img at bounding box center [83, 237] width 42 height 42
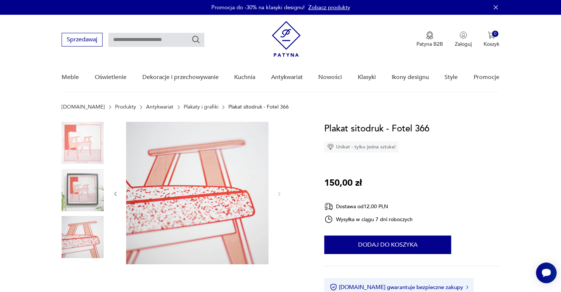
click at [69, 140] on img at bounding box center [83, 143] width 42 height 42
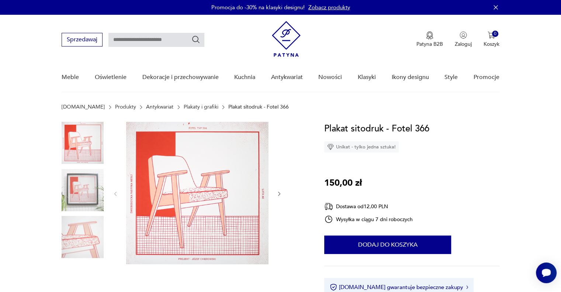
click at [186, 212] on img at bounding box center [197, 193] width 142 height 142
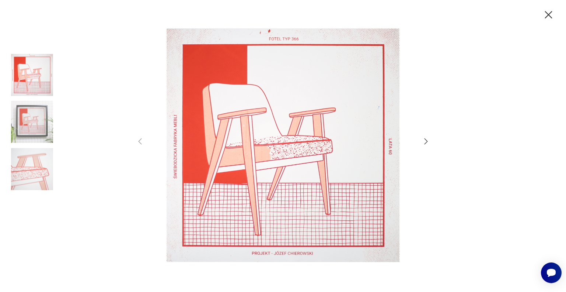
click at [554, 11] on icon "button" at bounding box center [548, 14] width 13 height 13
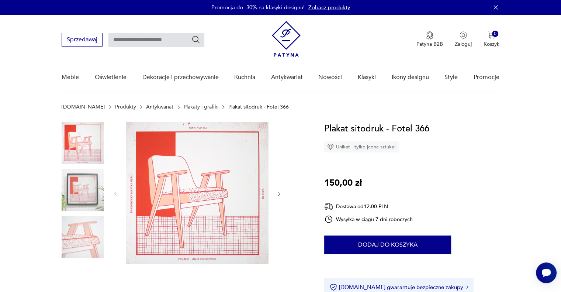
scroll to position [86, 0]
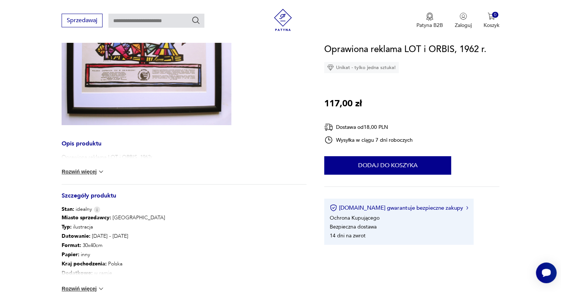
scroll to position [258, 0]
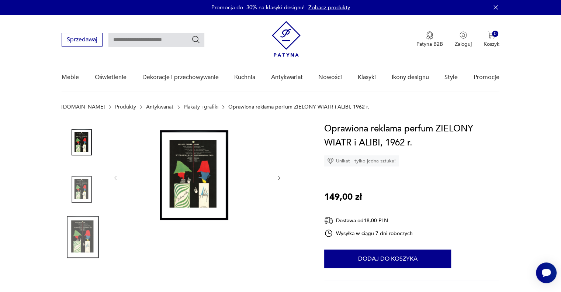
click at [217, 169] on img at bounding box center [197, 177] width 142 height 111
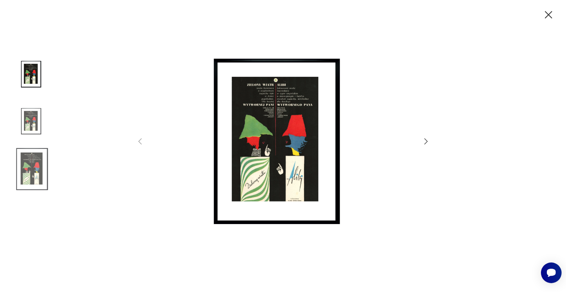
click at [239, 112] on img at bounding box center [283, 144] width 262 height 233
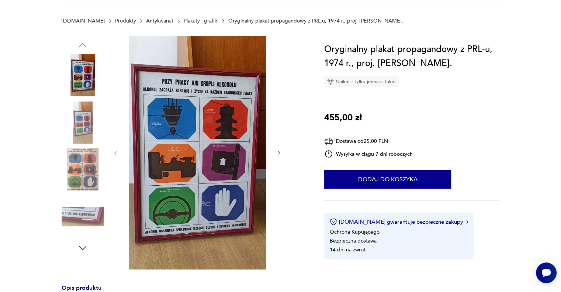
click at [180, 144] on img at bounding box center [197, 152] width 142 height 233
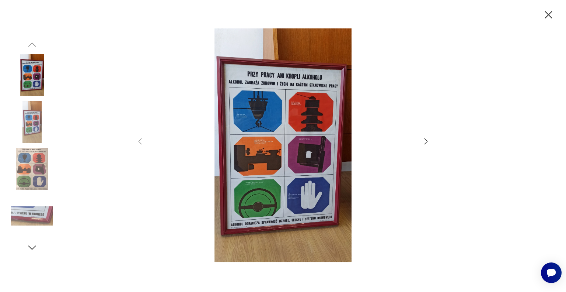
click at [311, 125] on img at bounding box center [283, 144] width 262 height 233
click at [27, 119] on img at bounding box center [32, 122] width 42 height 42
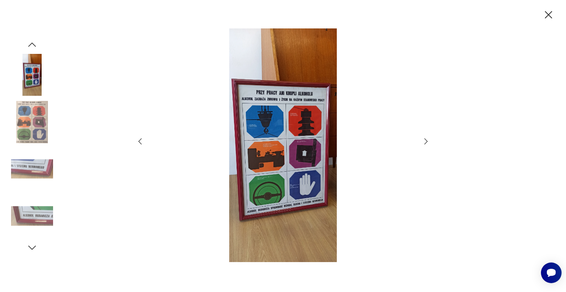
click at [27, 145] on div at bounding box center [32, 99] width 42 height 184
click at [28, 74] on img at bounding box center [32, 75] width 42 height 42
click at [32, 139] on img at bounding box center [32, 122] width 42 height 42
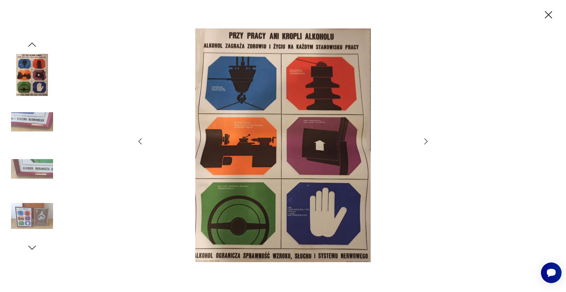
click at [548, 15] on icon "button" at bounding box center [548, 14] width 7 height 7
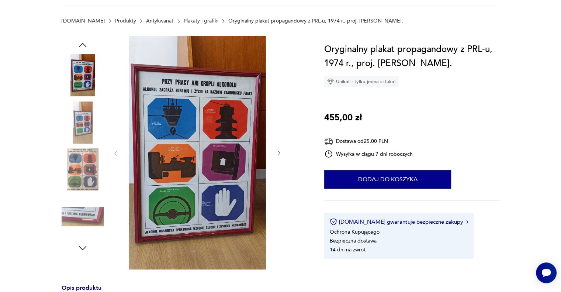
click at [77, 209] on img at bounding box center [83, 216] width 42 height 42
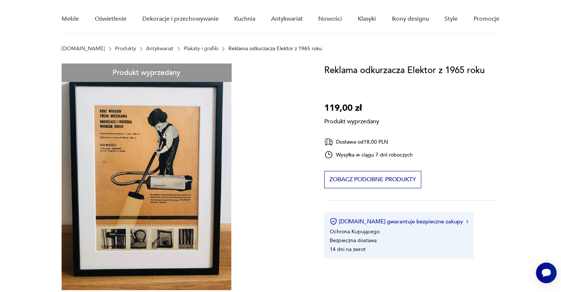
scroll to position [86, 0]
